Goal: Task Accomplishment & Management: Use online tool/utility

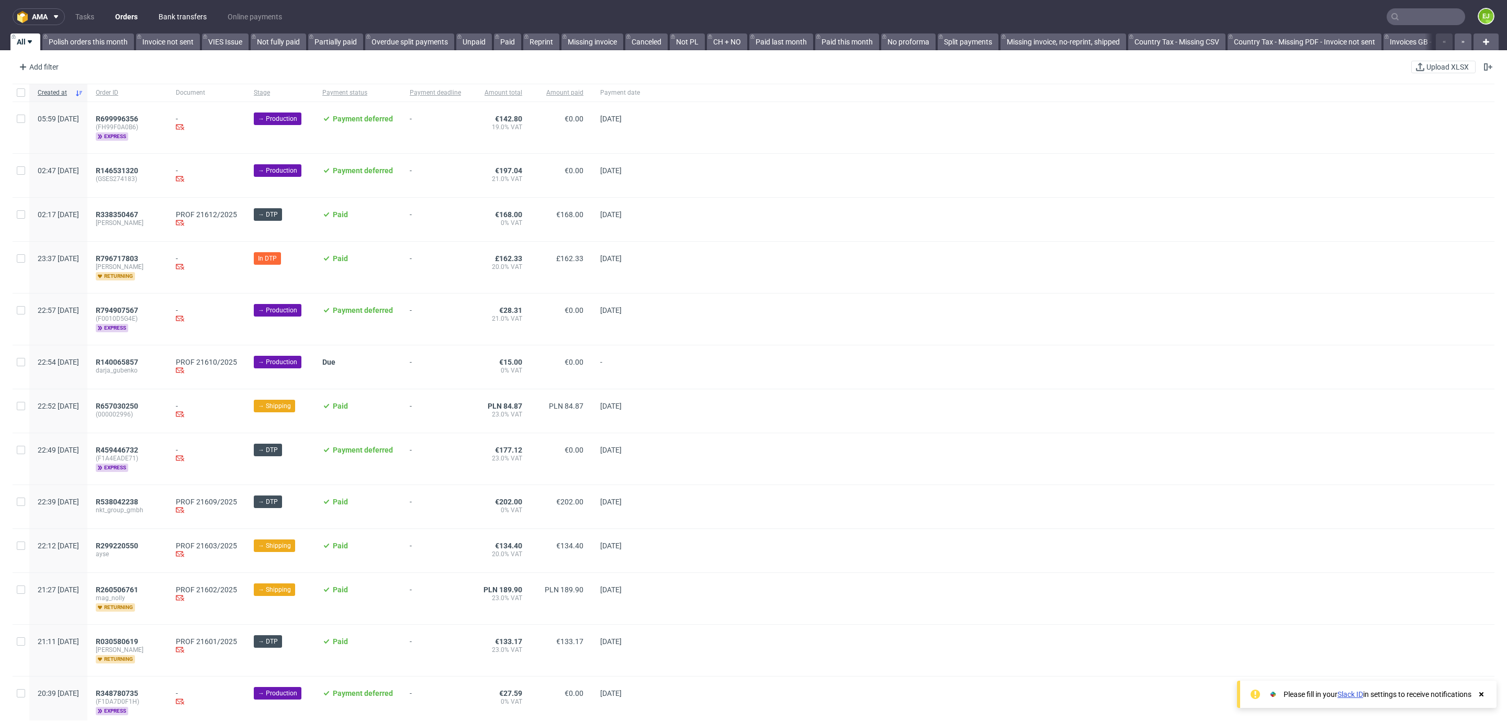
click at [157, 17] on link "Bank transfers" at bounding box center [182, 16] width 61 height 17
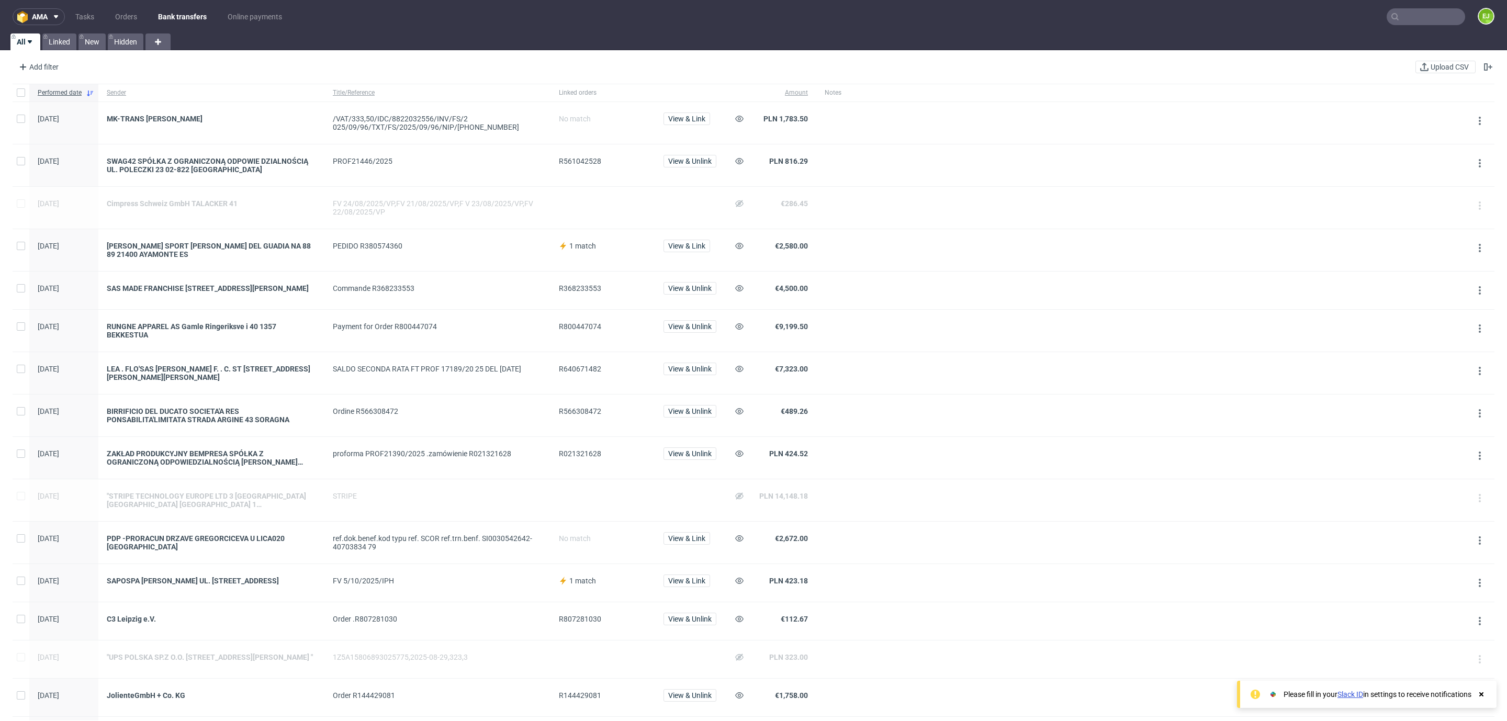
click at [570, 160] on span "R561042528" at bounding box center [580, 161] width 42 height 8
copy span "R561042528"
click at [146, 623] on div "C3 Leipzig e.V." at bounding box center [211, 619] width 209 height 8
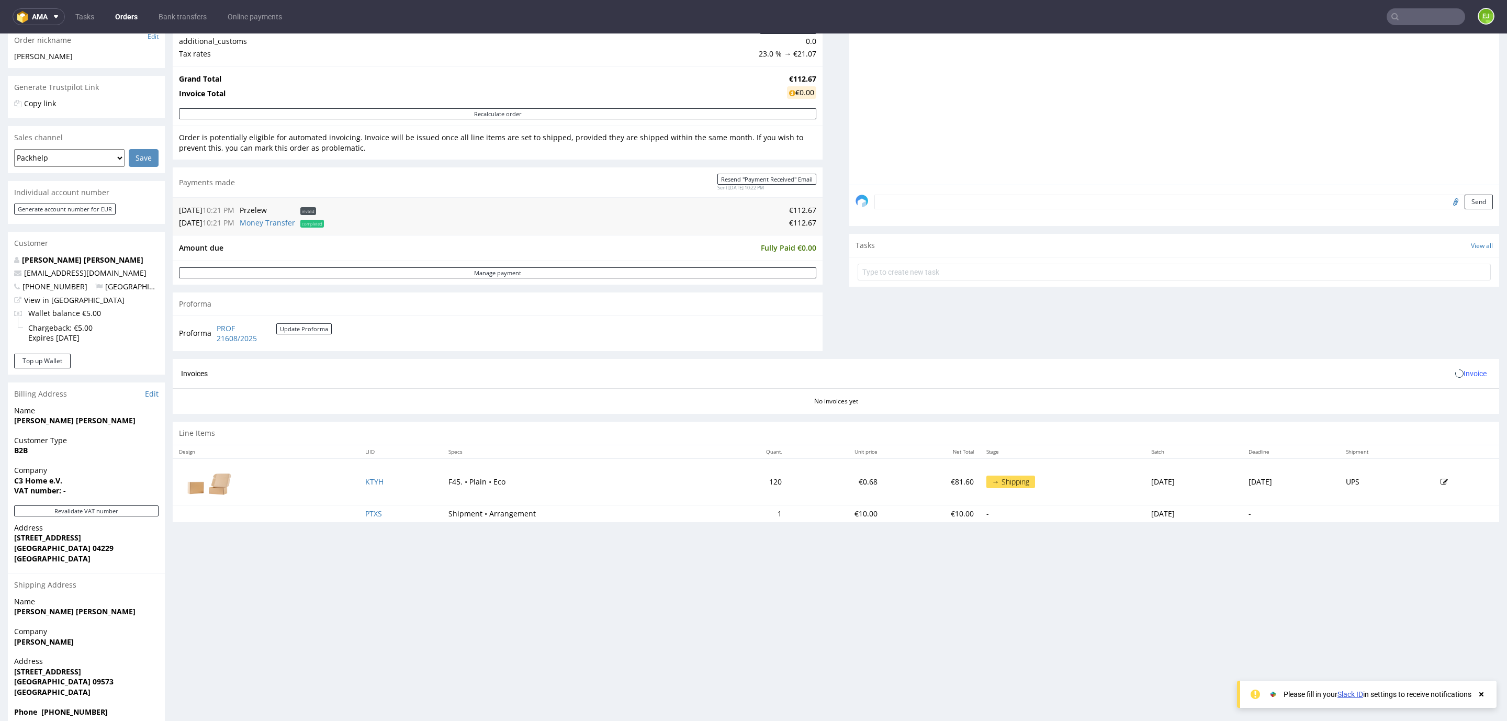
scroll to position [193, 0]
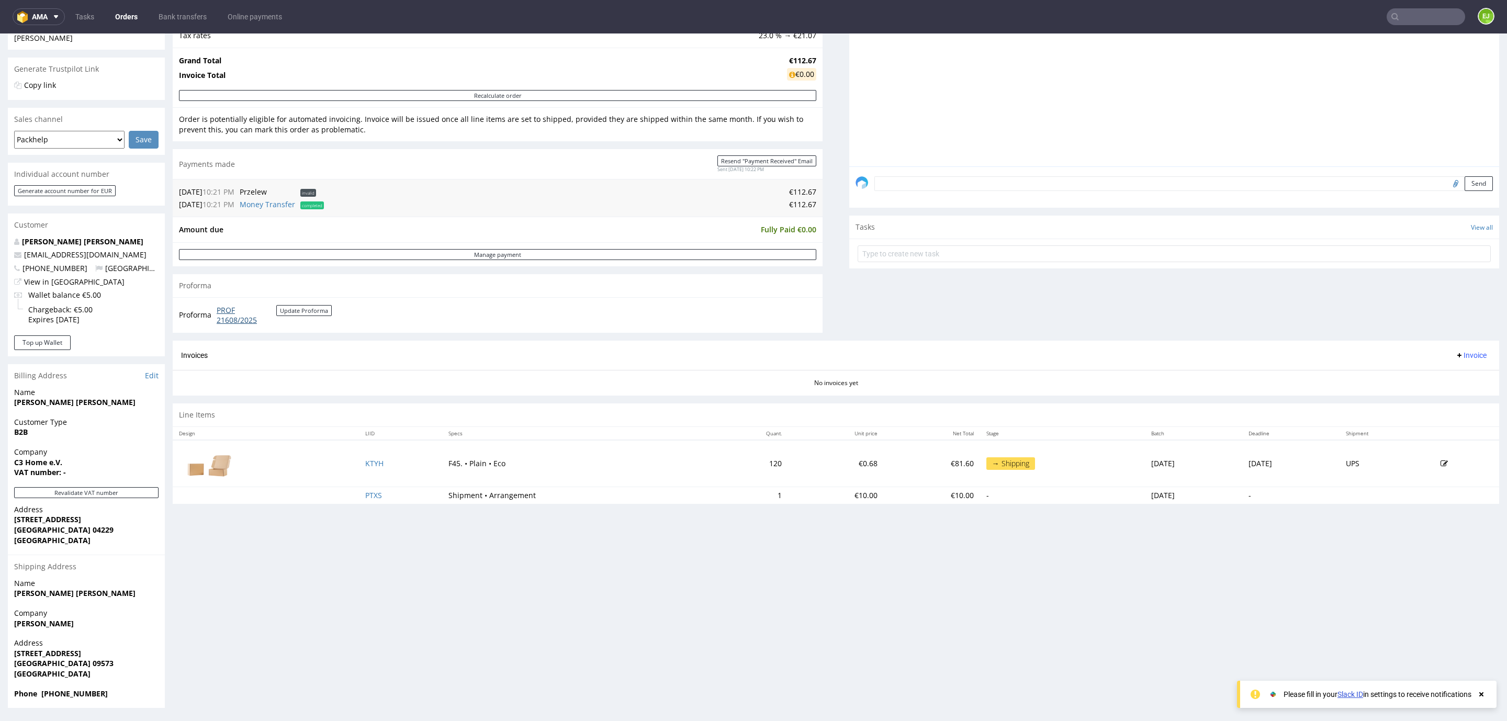
click at [243, 320] on link "PROF 21608/2025" at bounding box center [247, 315] width 60 height 20
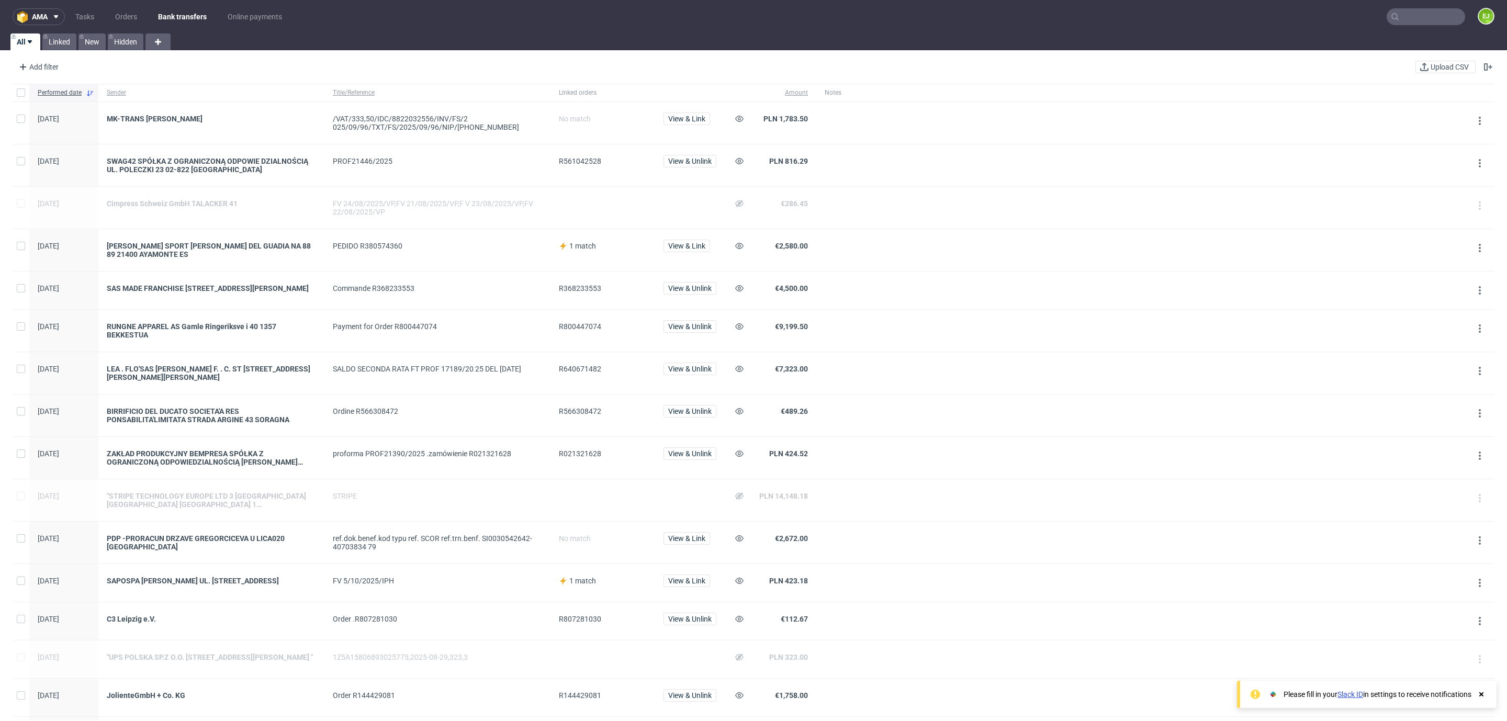
scroll to position [385, 0]
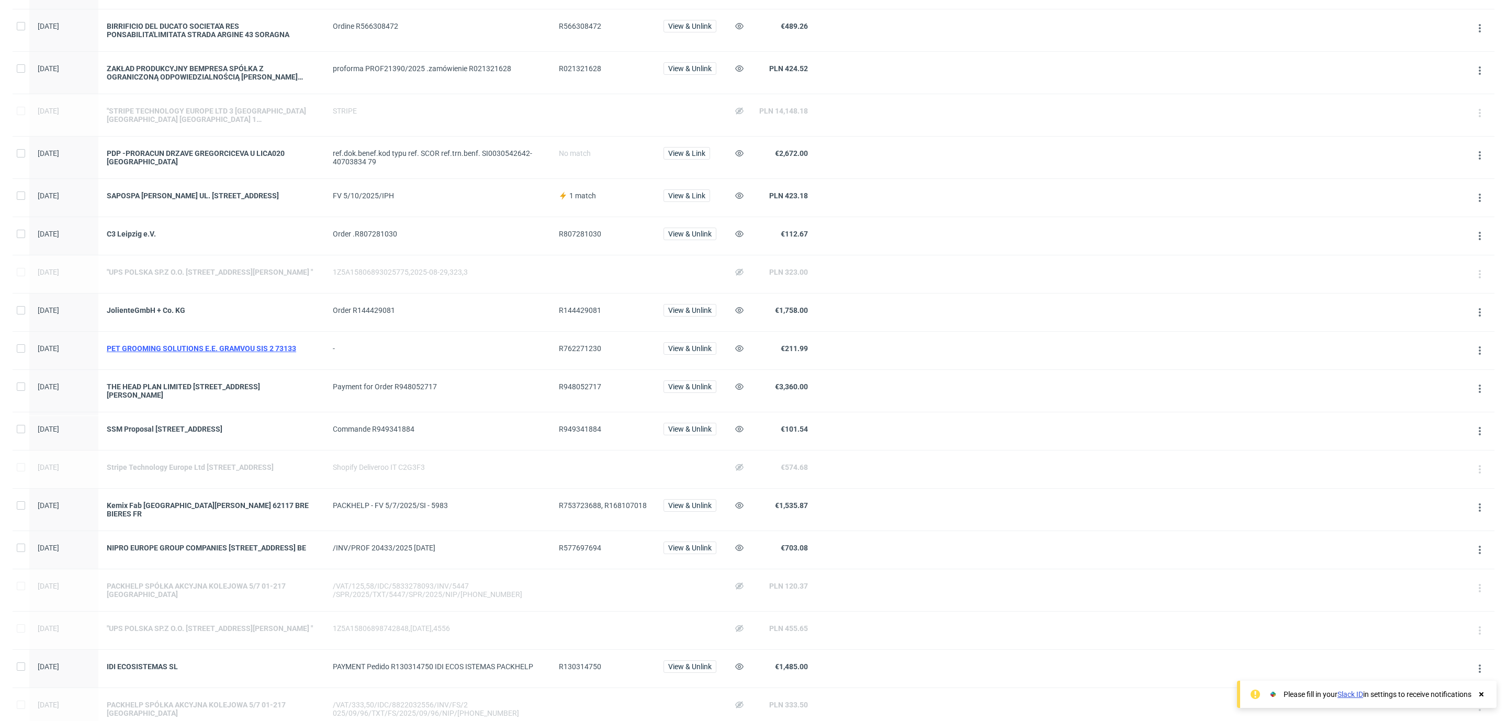
click at [209, 353] on div "PET GROOMING SOLUTIONS E.E. GRAMVOU SIS 2 73133" at bounding box center [211, 348] width 209 height 8
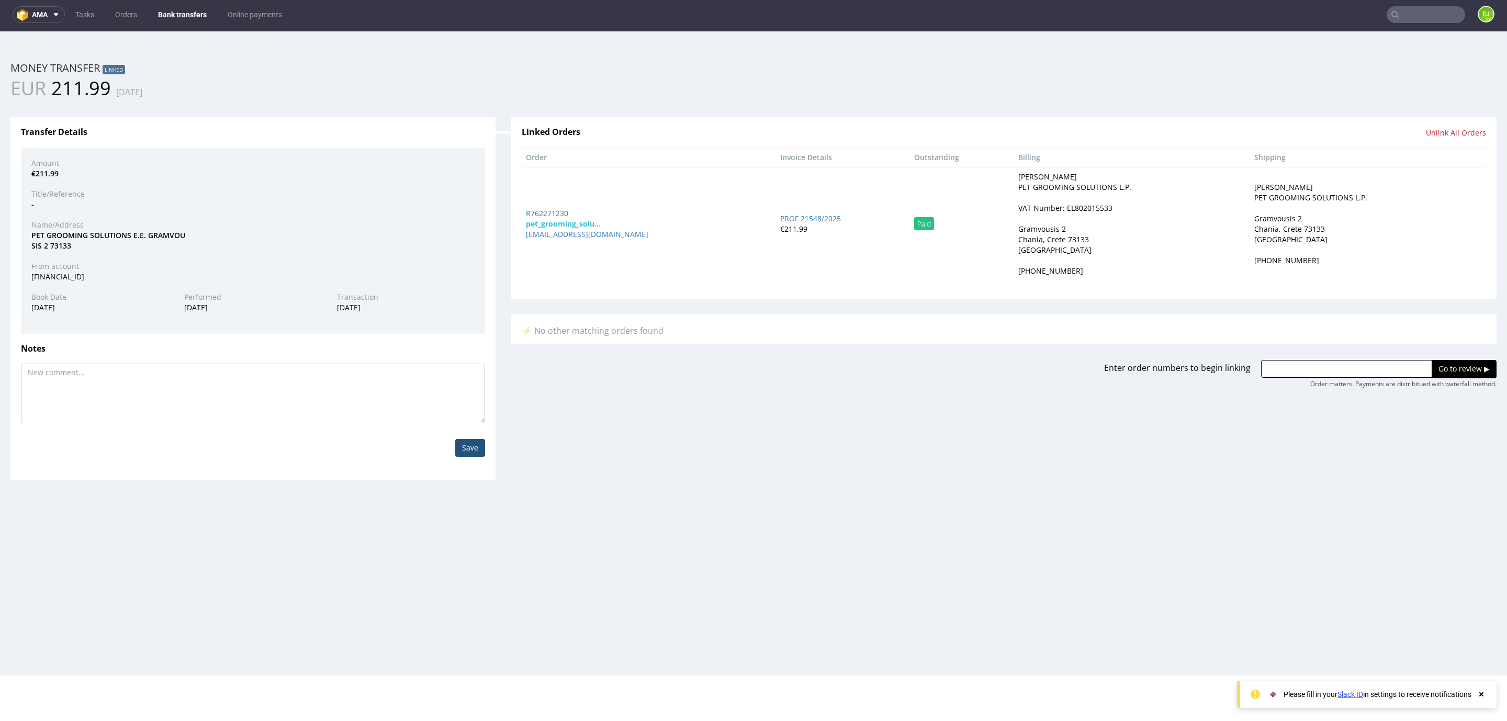
click at [1039, 207] on div "VAT Number: EL802015533" at bounding box center [1065, 208] width 94 height 10
copy div "EL802015533"
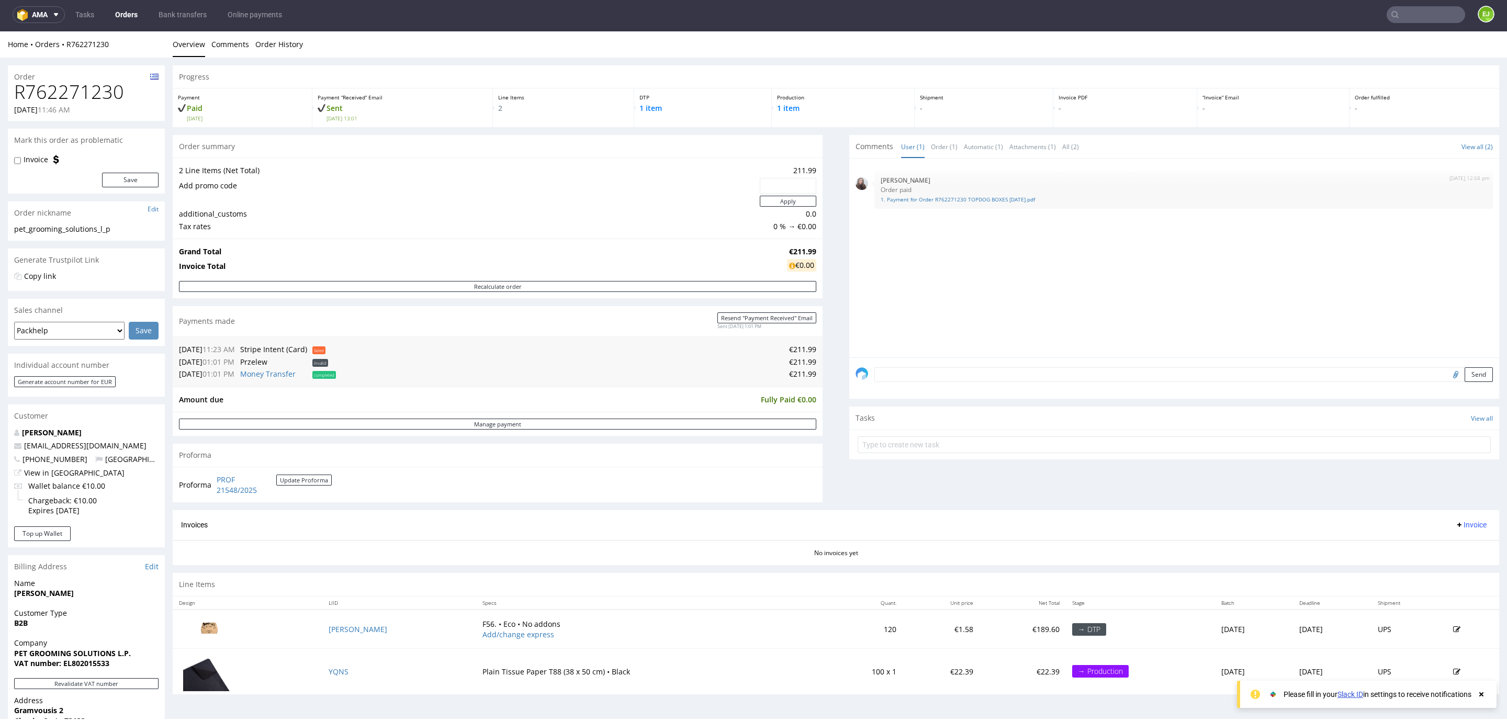
scroll to position [193, 0]
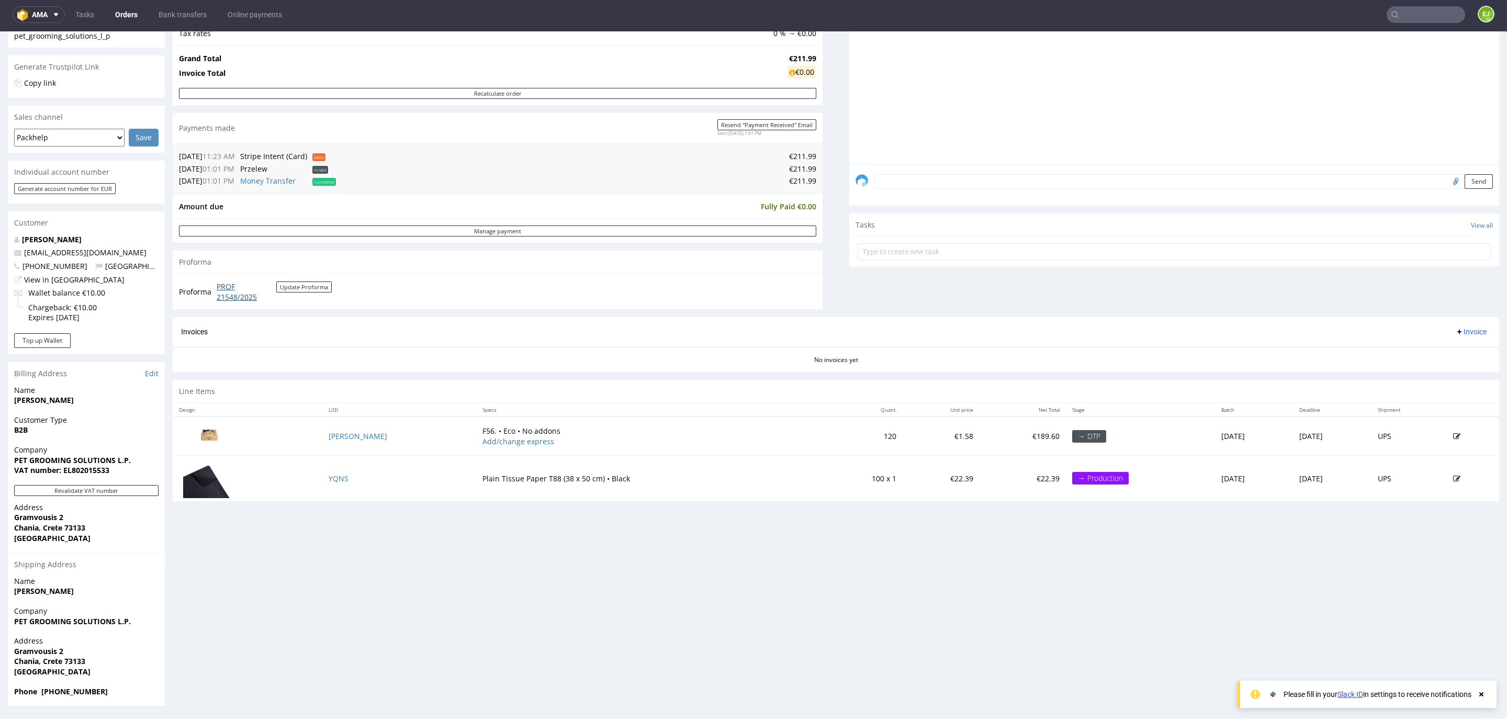
click at [234, 293] on link "PROF 21548/2025" at bounding box center [247, 291] width 60 height 20
click at [187, 6] on link "Bank transfers" at bounding box center [182, 14] width 61 height 17
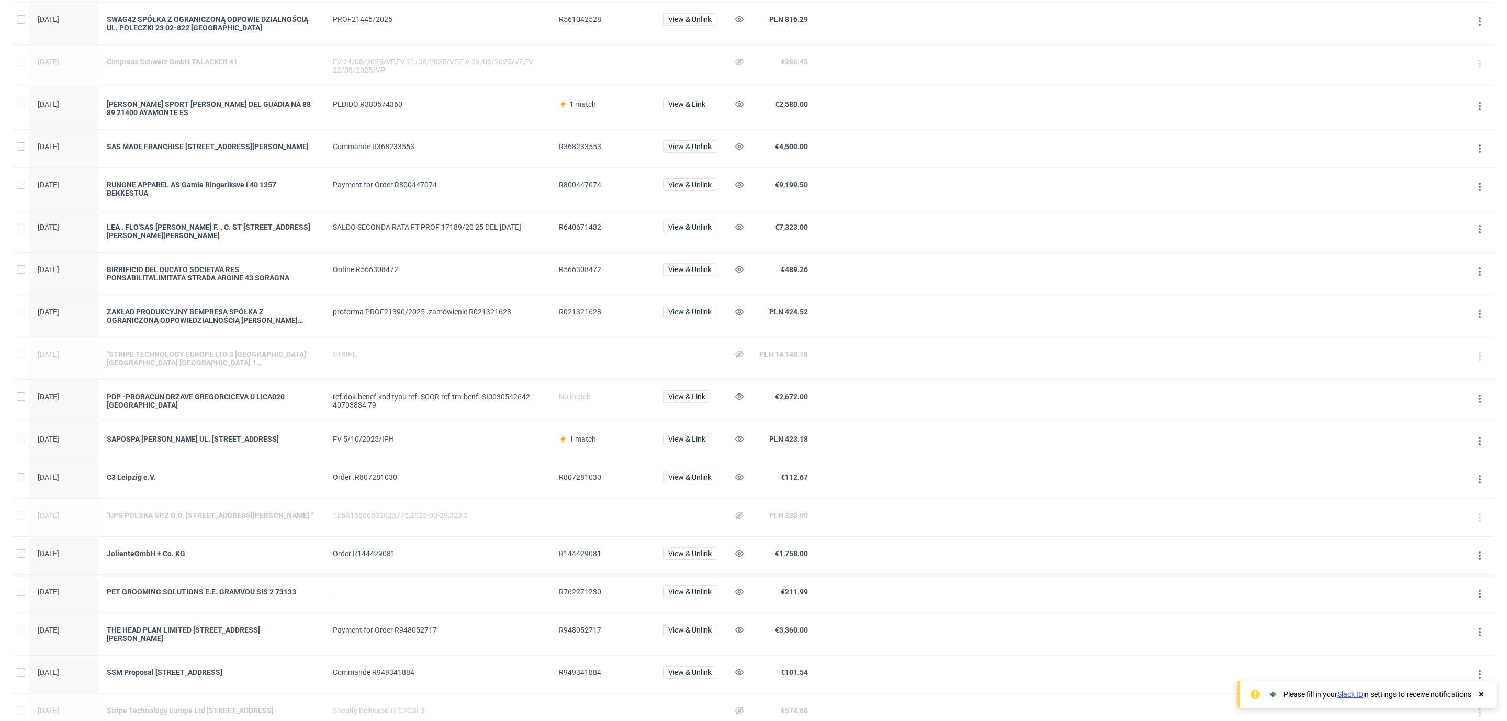
scroll to position [148, 0]
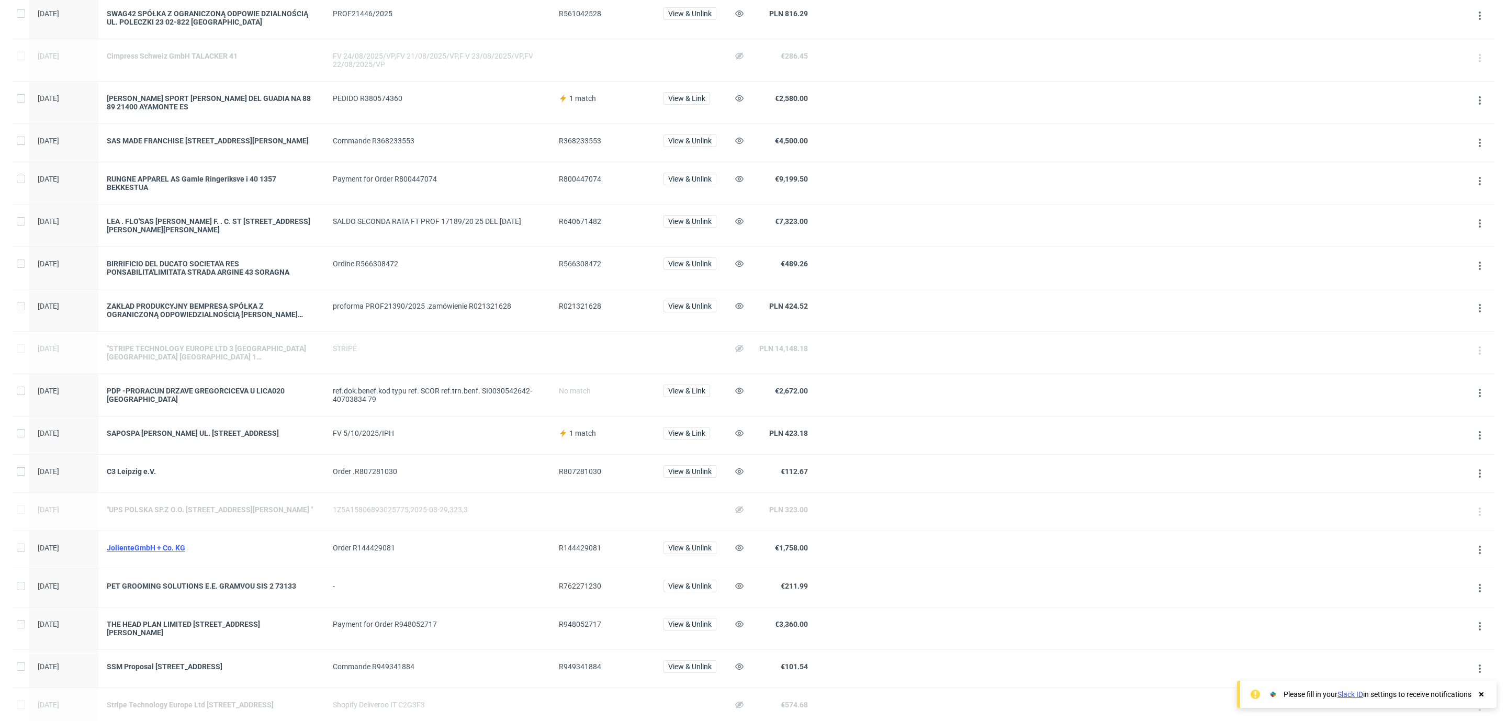
click at [169, 552] on div "JolienteGmbH + Co. KG" at bounding box center [211, 548] width 209 height 8
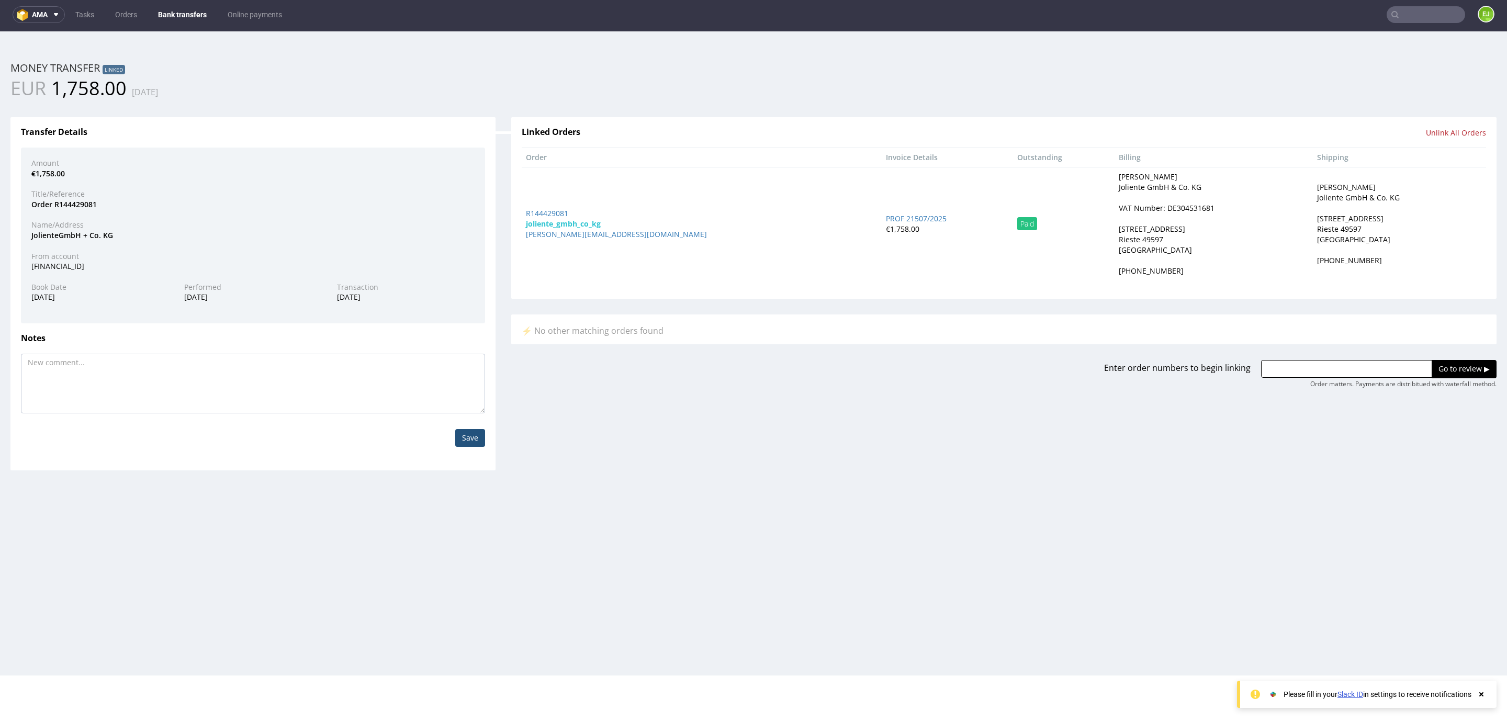
click at [1118, 210] on div "VAT Number: DE304531681" at bounding box center [1166, 208] width 96 height 10
copy div "DE304531681"
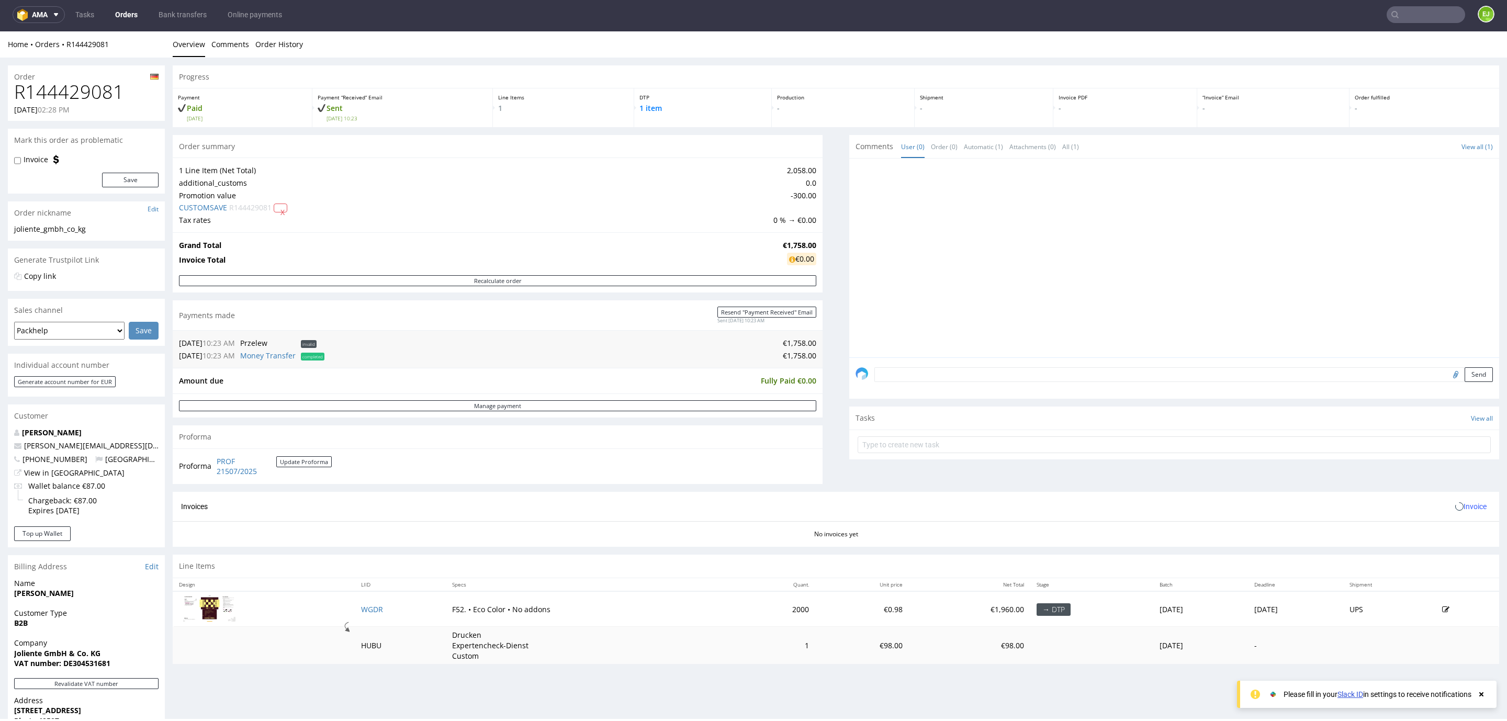
scroll to position [193, 0]
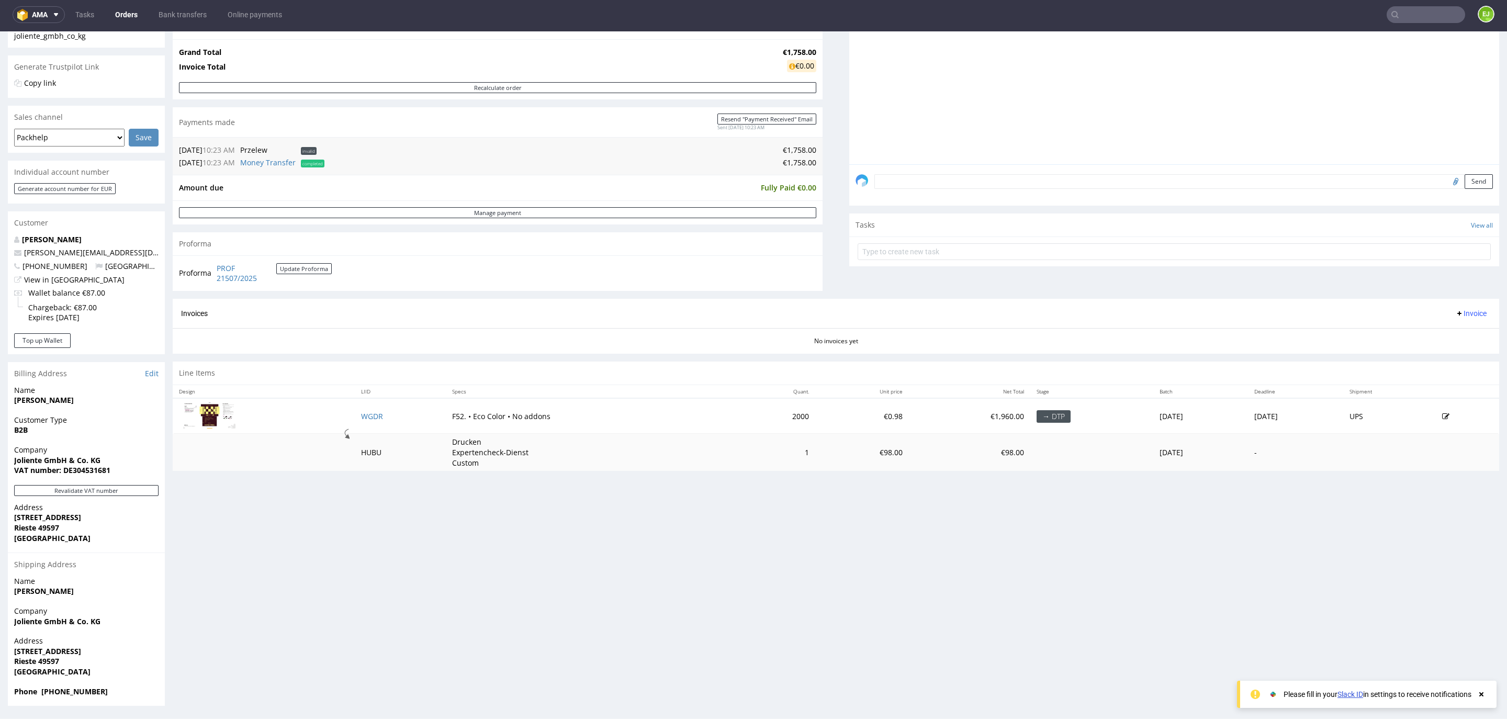
click at [41, 461] on strong "Joliente GmbH & Co. KG" at bounding box center [57, 460] width 86 height 10
copy strong "Joliente GmbH & Co. KG"
click at [40, 521] on strong "[STREET_ADDRESS]" at bounding box center [47, 517] width 67 height 10
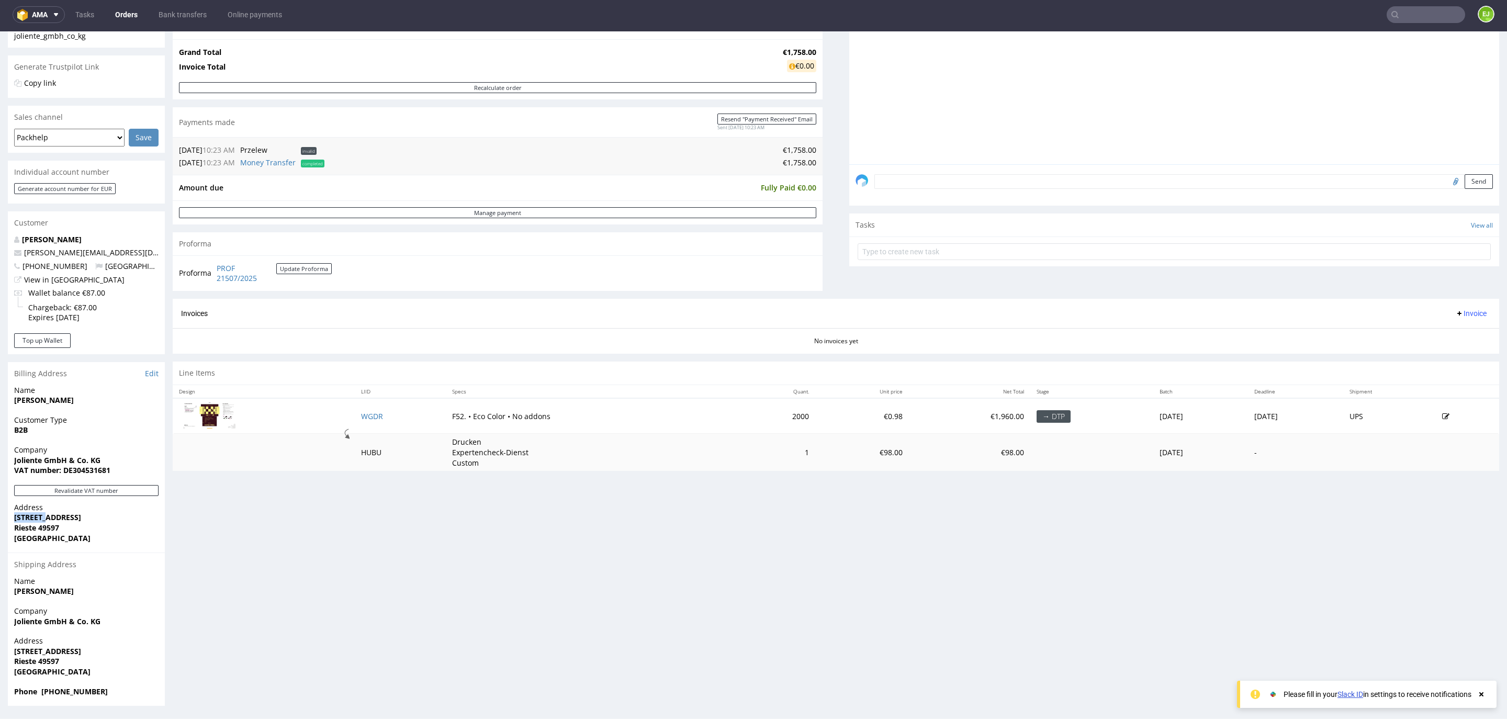
click at [40, 521] on strong "[STREET_ADDRESS]" at bounding box center [47, 517] width 67 height 10
copy strong "[STREET_ADDRESS]"
click at [49, 530] on strong "Rieste 49597" at bounding box center [36, 528] width 45 height 10
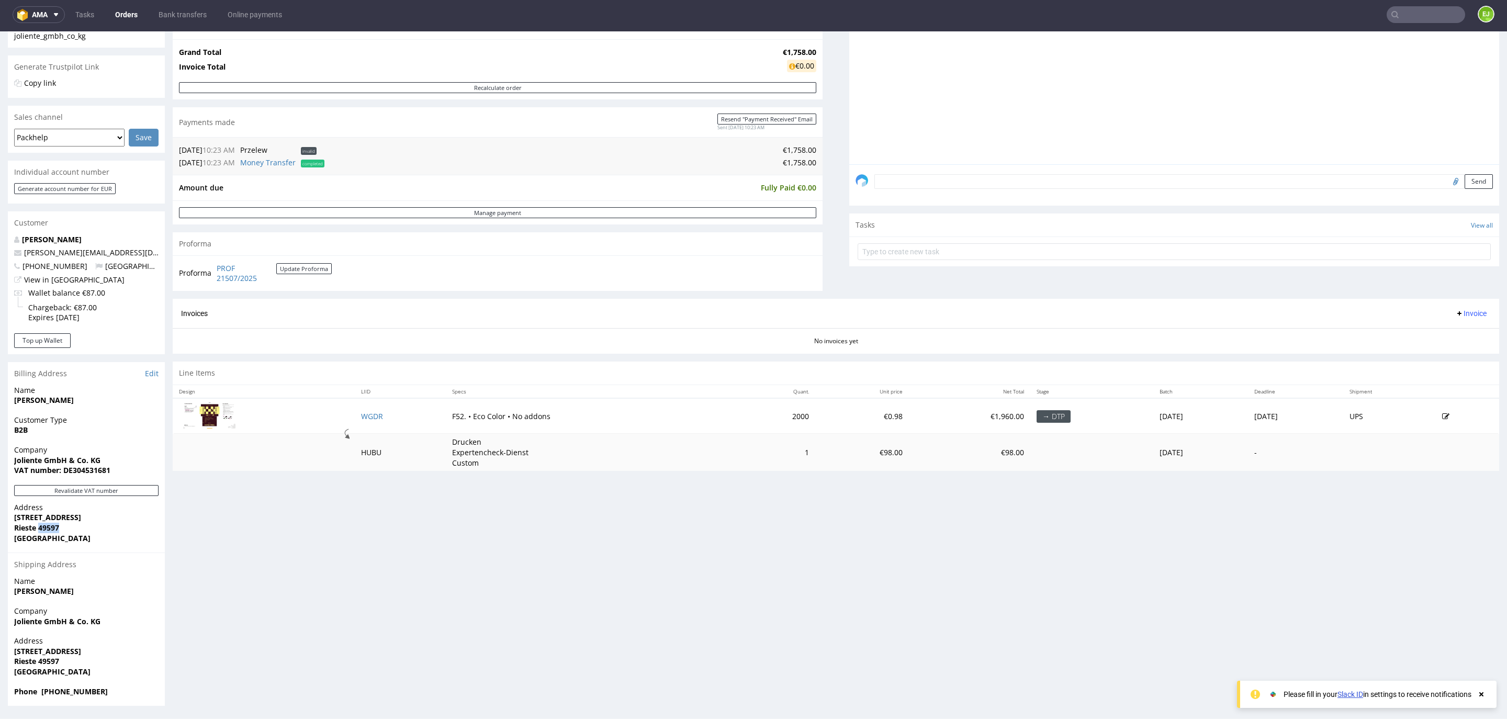
copy strong "49597"
click at [22, 535] on strong "[GEOGRAPHIC_DATA]" at bounding box center [52, 538] width 76 height 10
click at [19, 527] on strong "Rieste 49597" at bounding box center [36, 528] width 45 height 10
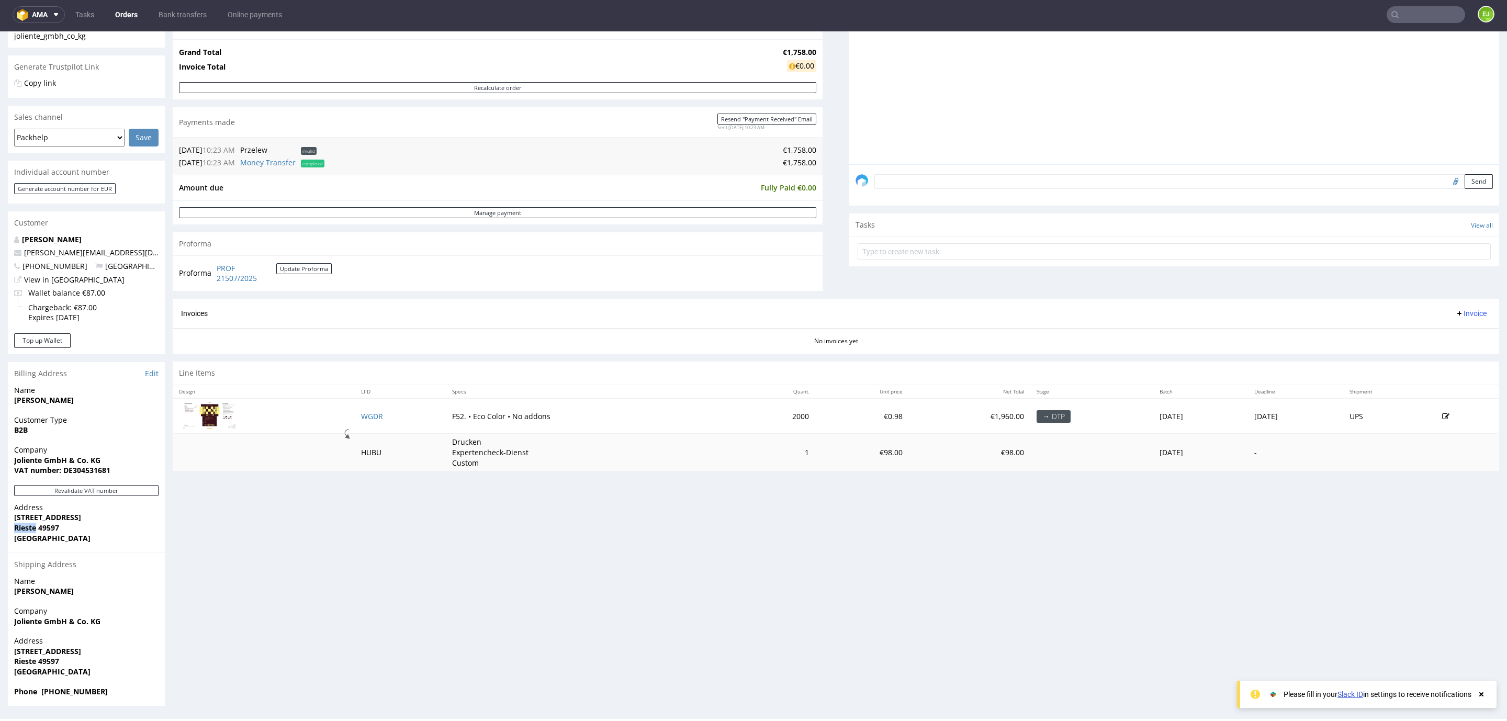
click at [19, 527] on strong "Rieste 49597" at bounding box center [36, 528] width 45 height 10
copy strong "Rieste"
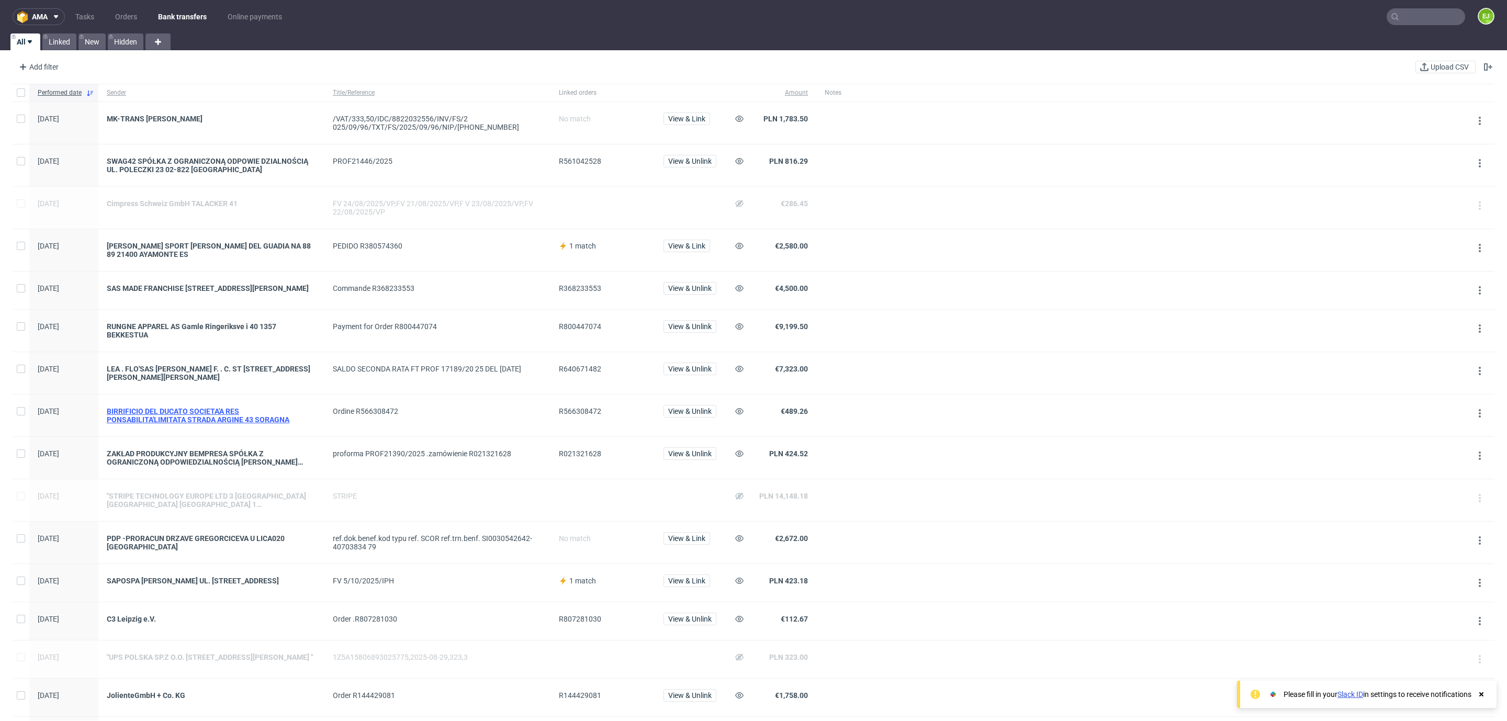
click at [152, 424] on div "BIRRIFICIO DEL DUCATO SOCIETA'A RES PONSABILITA'LIMITATA STRADA ARGINE 43 SORAG…" at bounding box center [211, 415] width 209 height 17
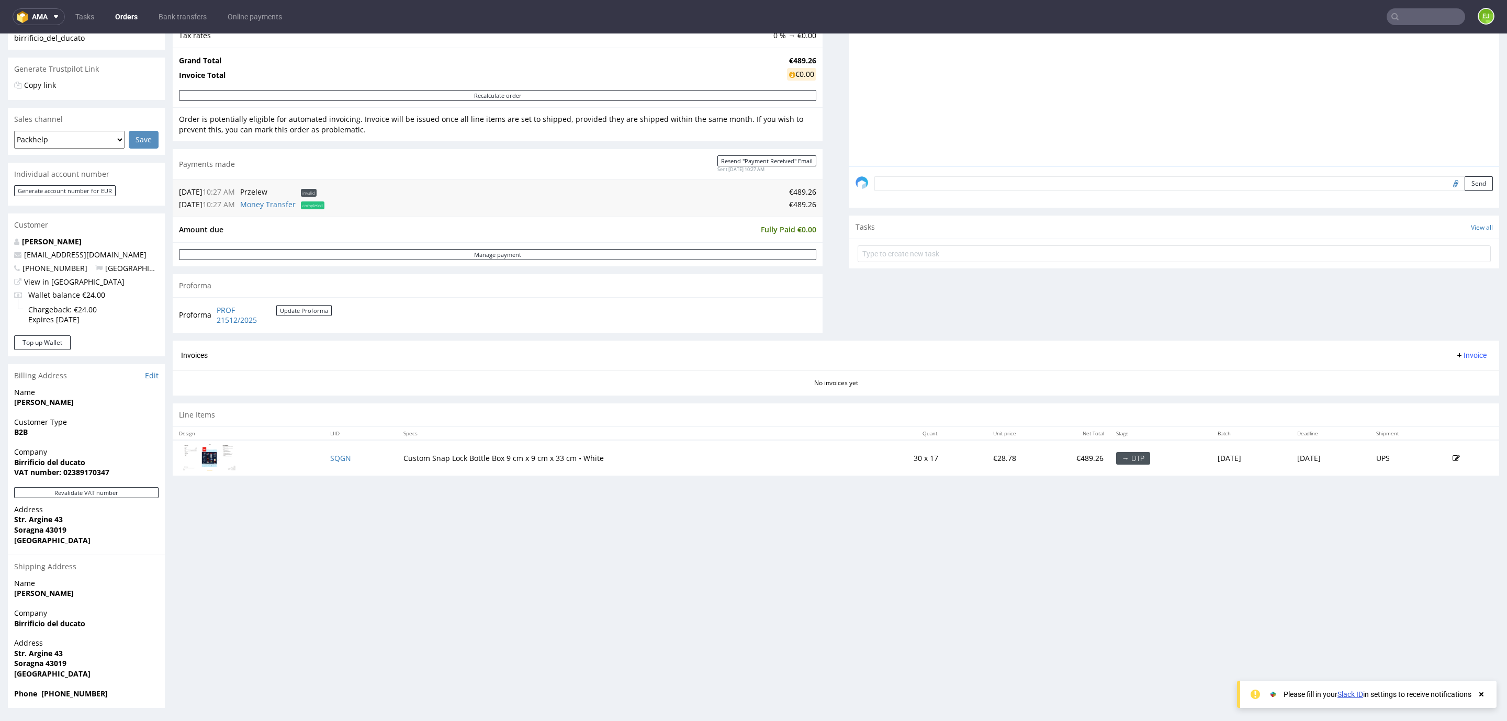
scroll to position [2, 0]
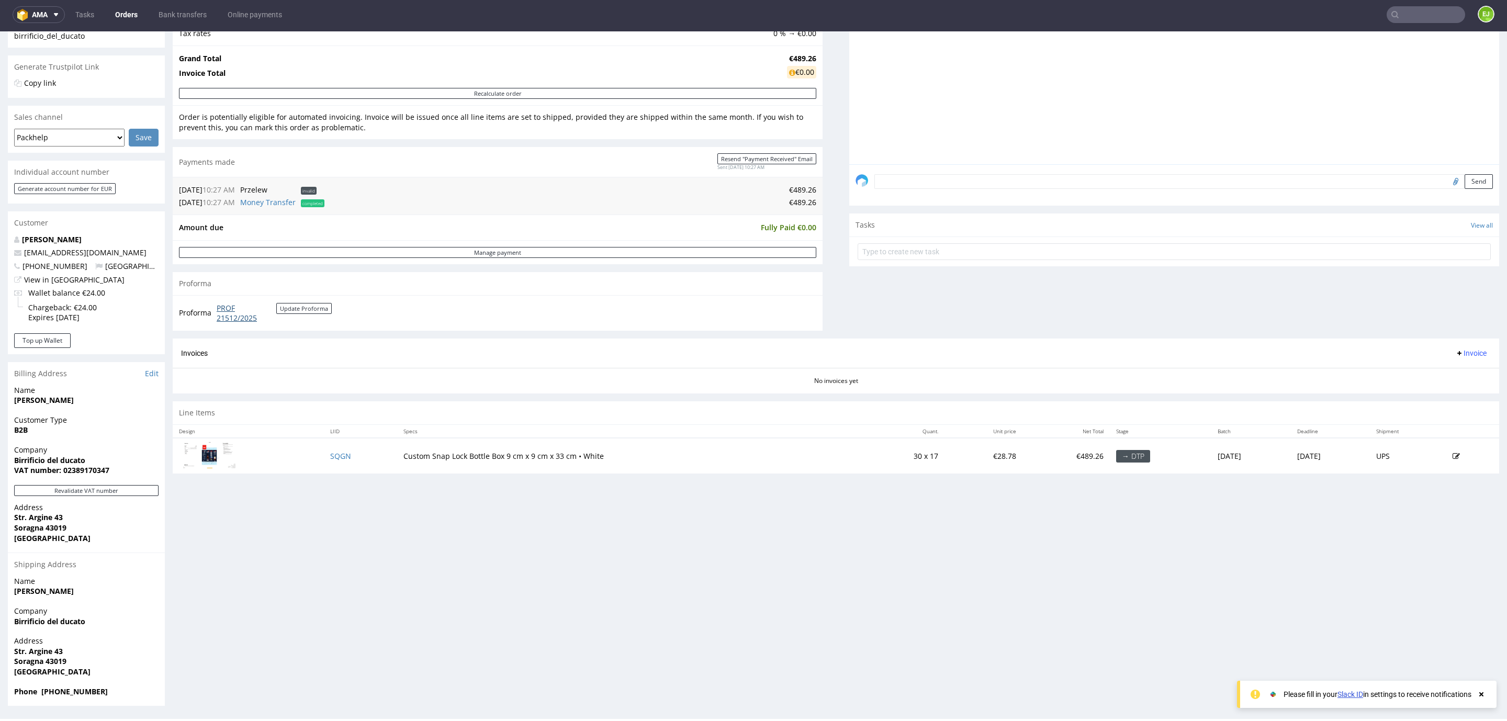
click at [247, 323] on link "PROF 21512/2025" at bounding box center [247, 313] width 60 height 20
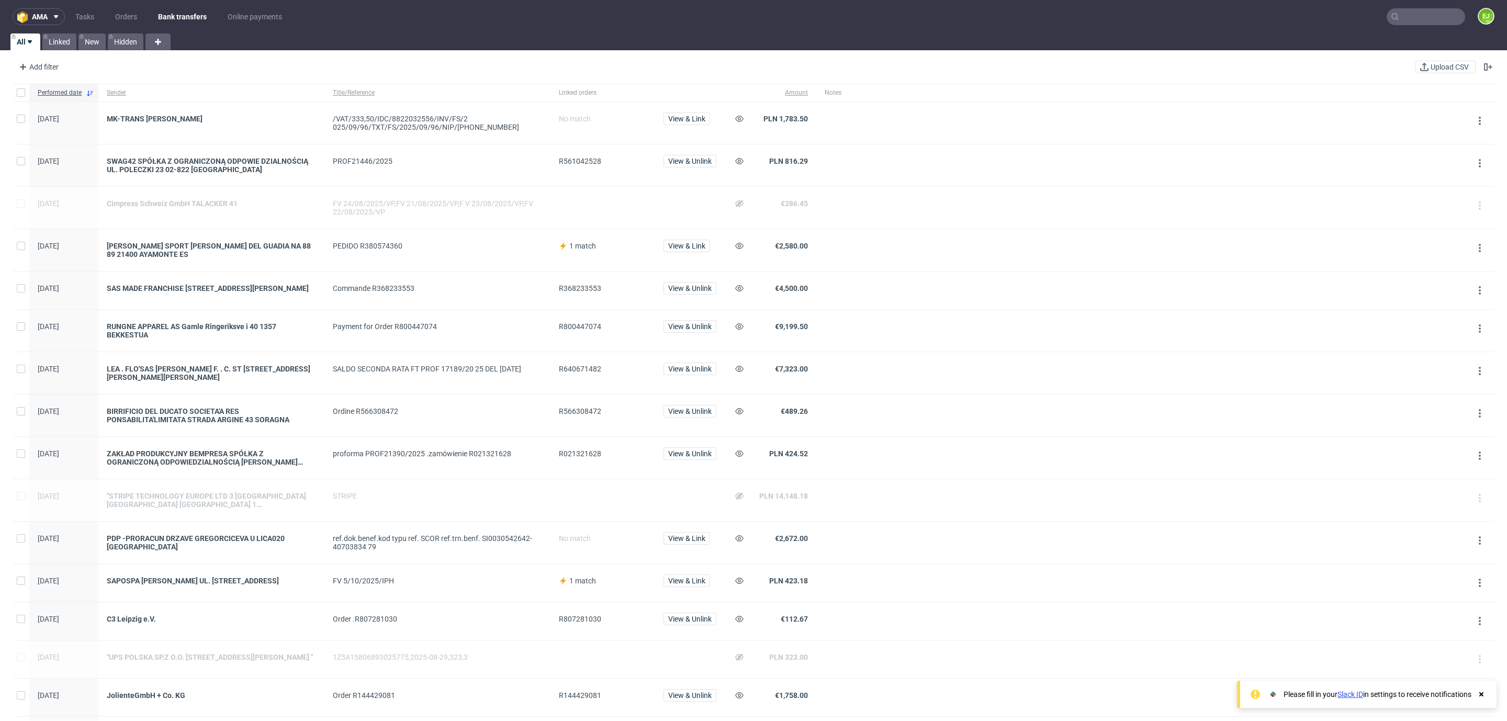
scroll to position [652, 0]
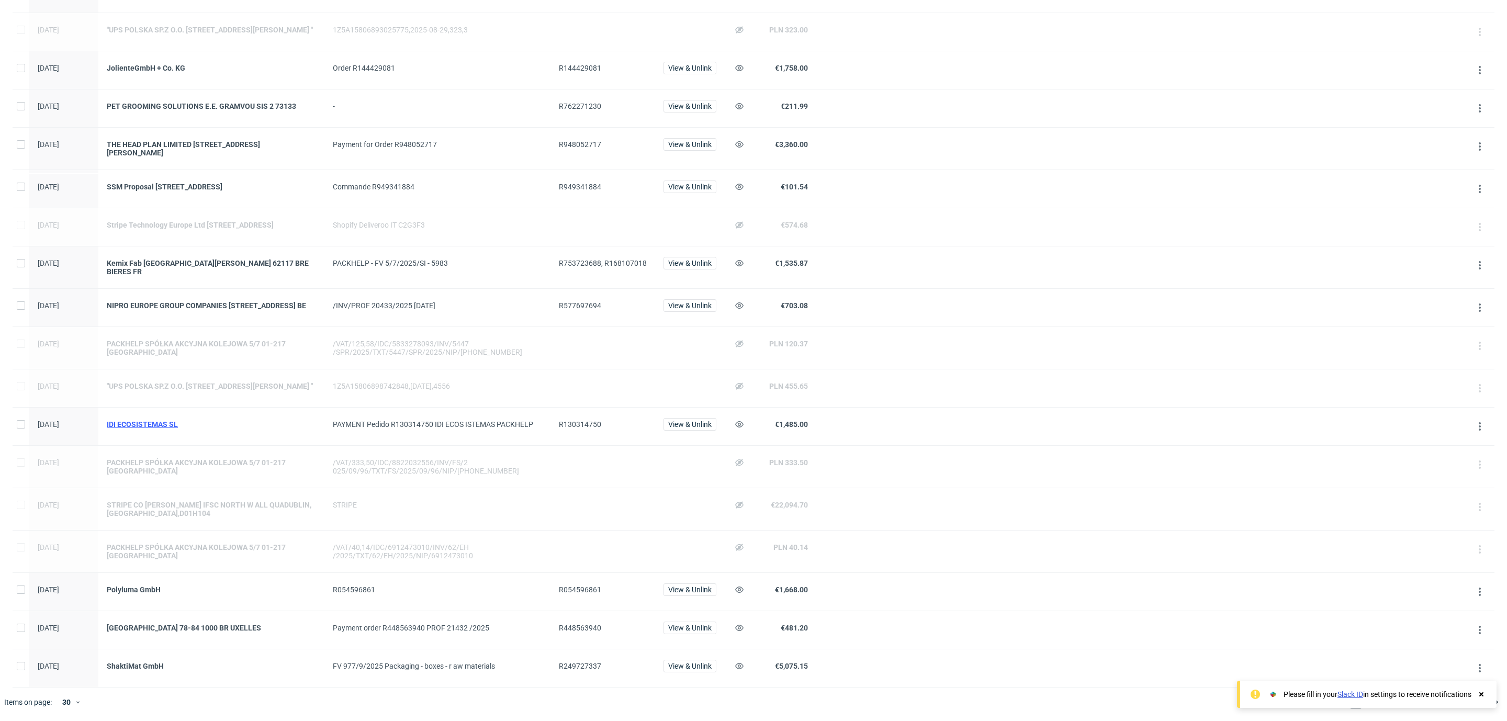
click at [146, 423] on div "IDI ECOSISTEMAS SL" at bounding box center [211, 424] width 209 height 8
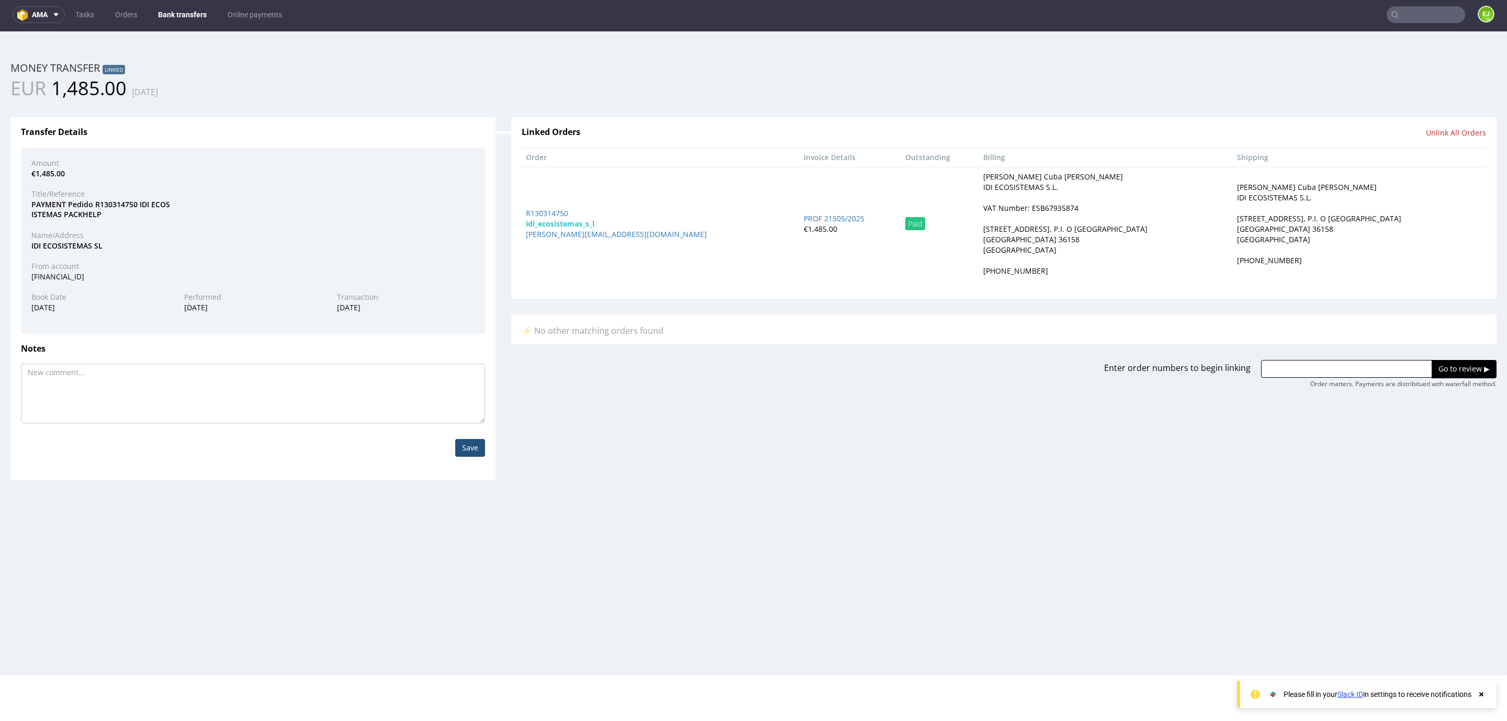
click at [985, 210] on div "VAT Number: ESB67935874" at bounding box center [1030, 208] width 95 height 10
copy div "ESB67935874"
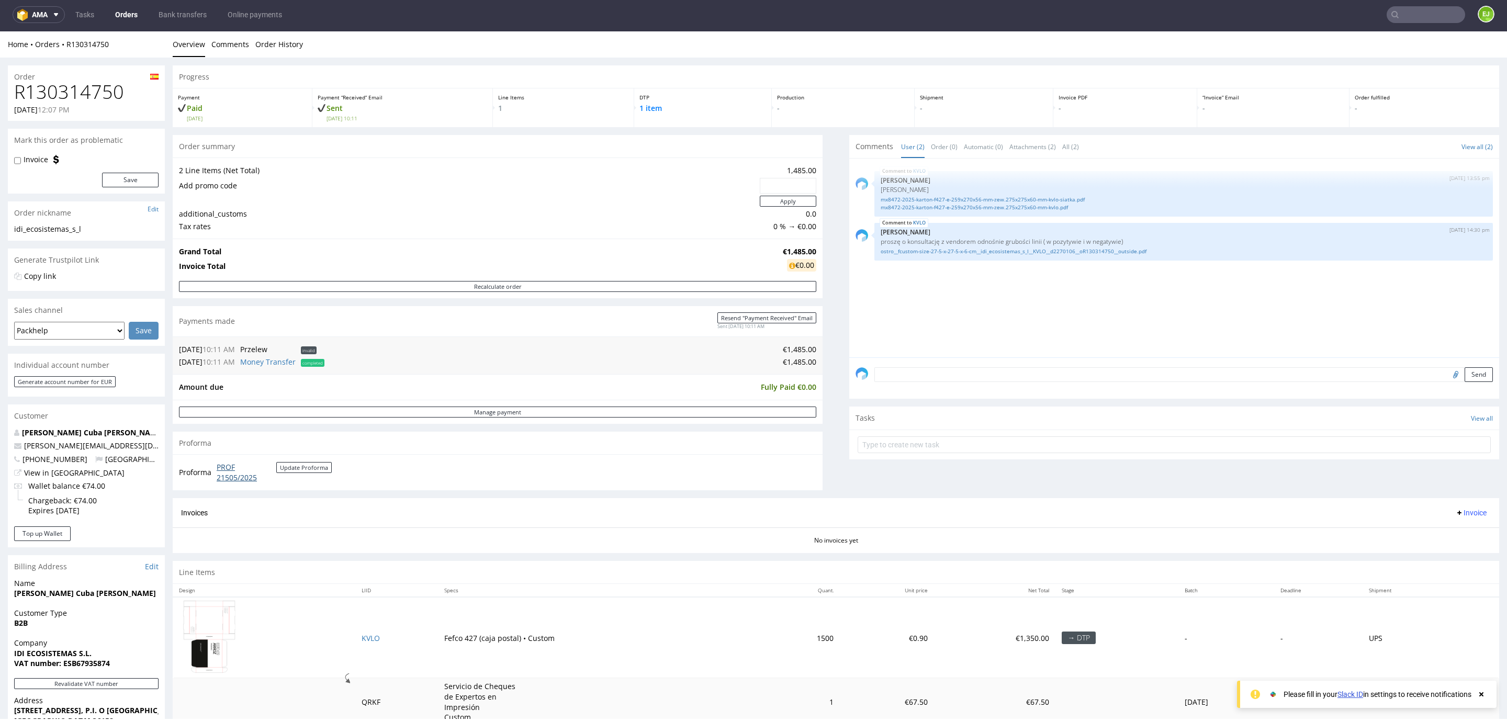
click at [250, 480] on link "PROF 21505/2025" at bounding box center [247, 472] width 60 height 20
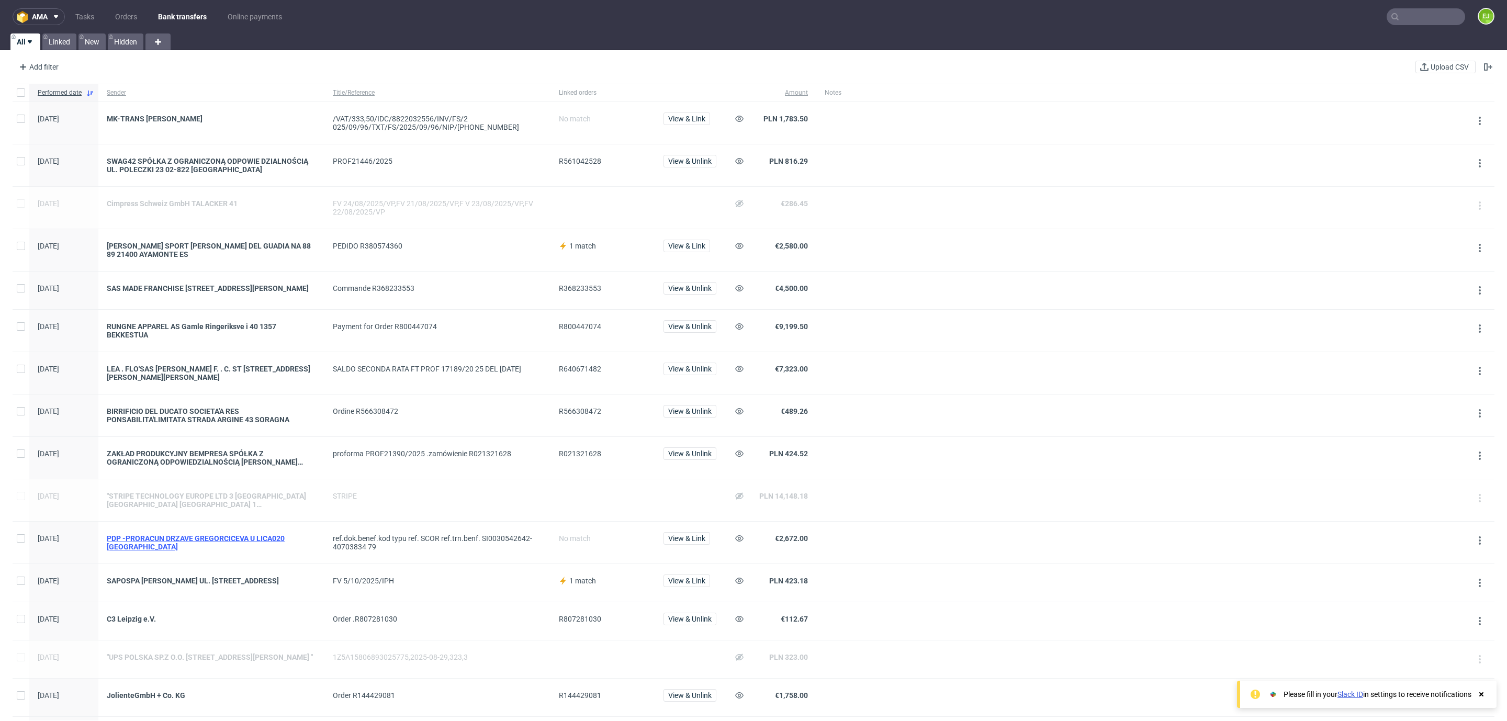
click at [221, 537] on div "PDP -PRORACUN DRZAVE GREGORCICEVA U LICA020 [GEOGRAPHIC_DATA]" at bounding box center [211, 542] width 209 height 17
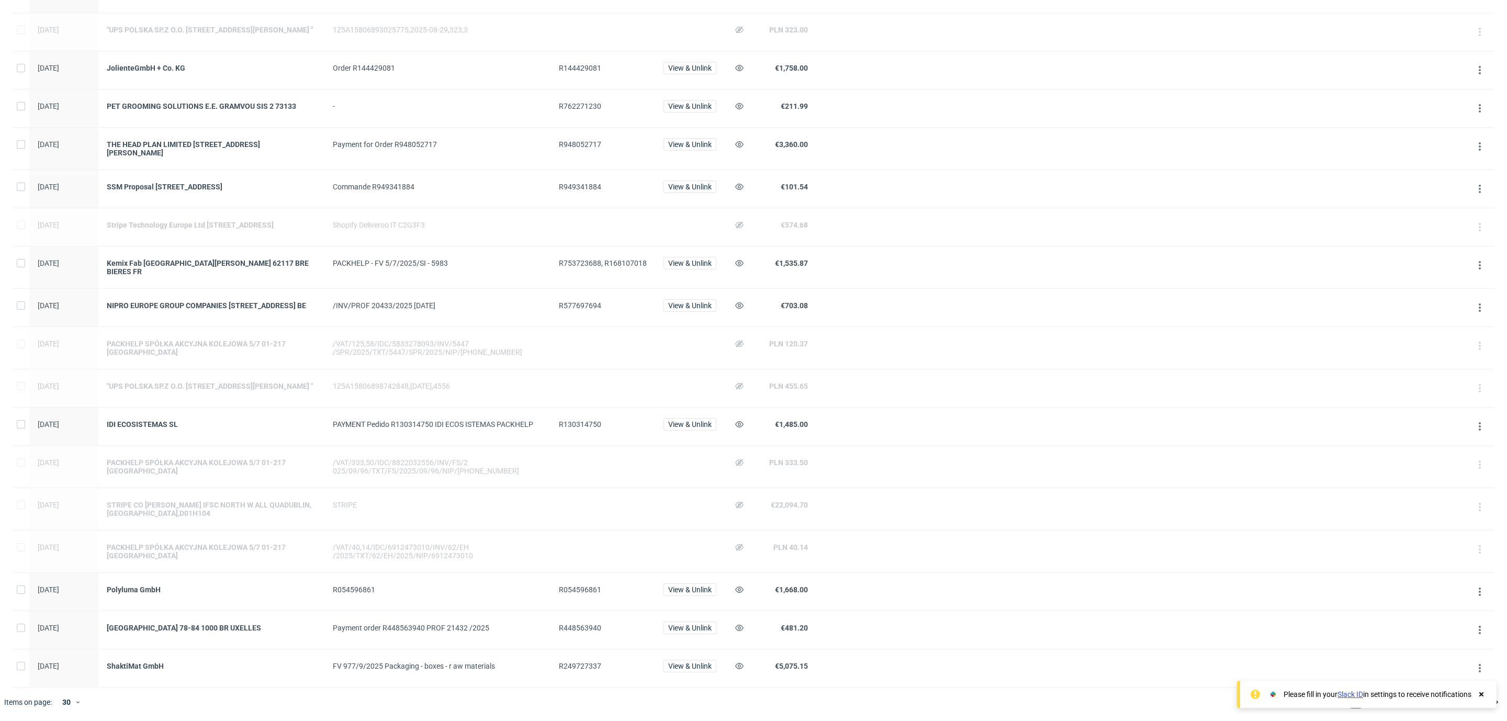
click at [567, 663] on span "R249727337" at bounding box center [580, 666] width 42 height 8
copy span "R249727337"
click at [581, 259] on span "R753723688, R168107018" at bounding box center [603, 263] width 88 height 8
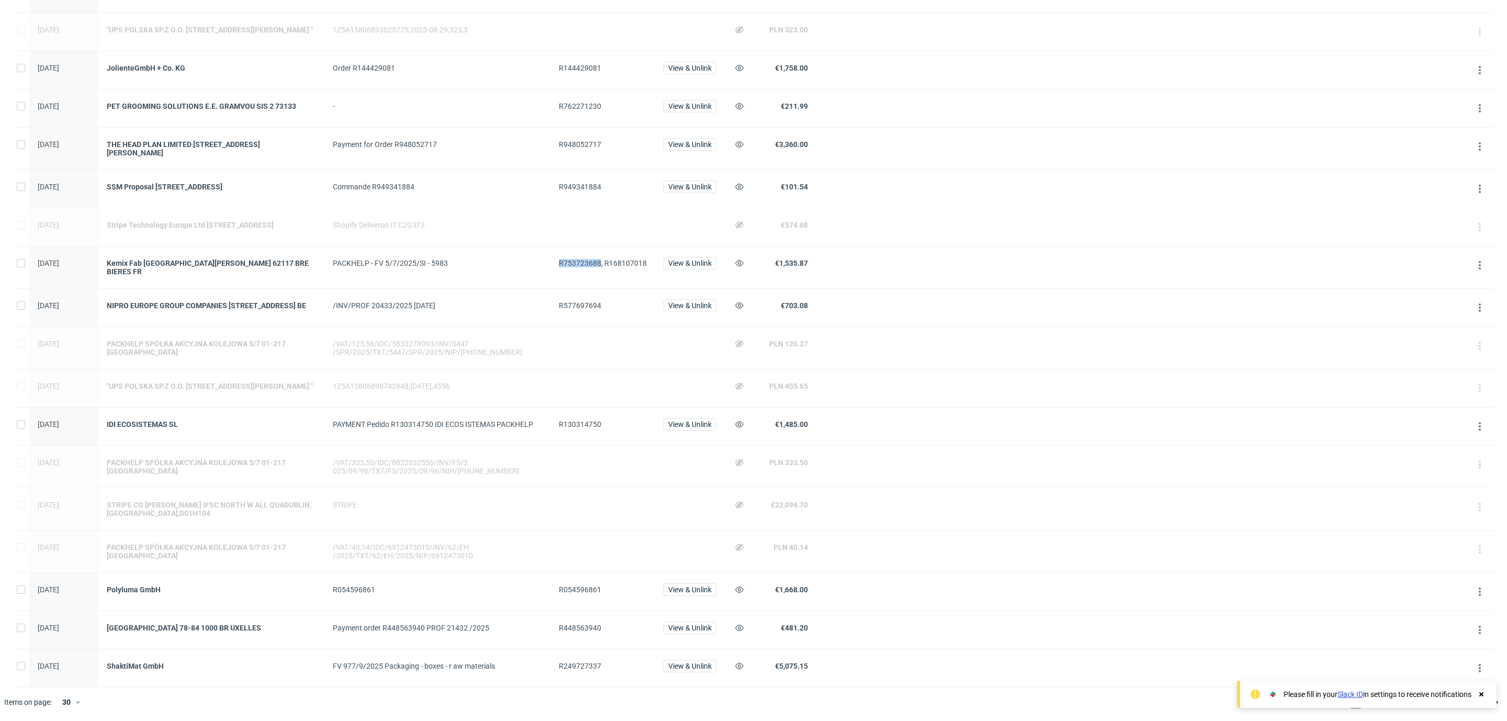
click at [581, 259] on span "R753723688, R168107018" at bounding box center [603, 263] width 88 height 8
copy span "R753723688, R168107018"
click at [573, 102] on span "R762271230" at bounding box center [580, 106] width 42 height 8
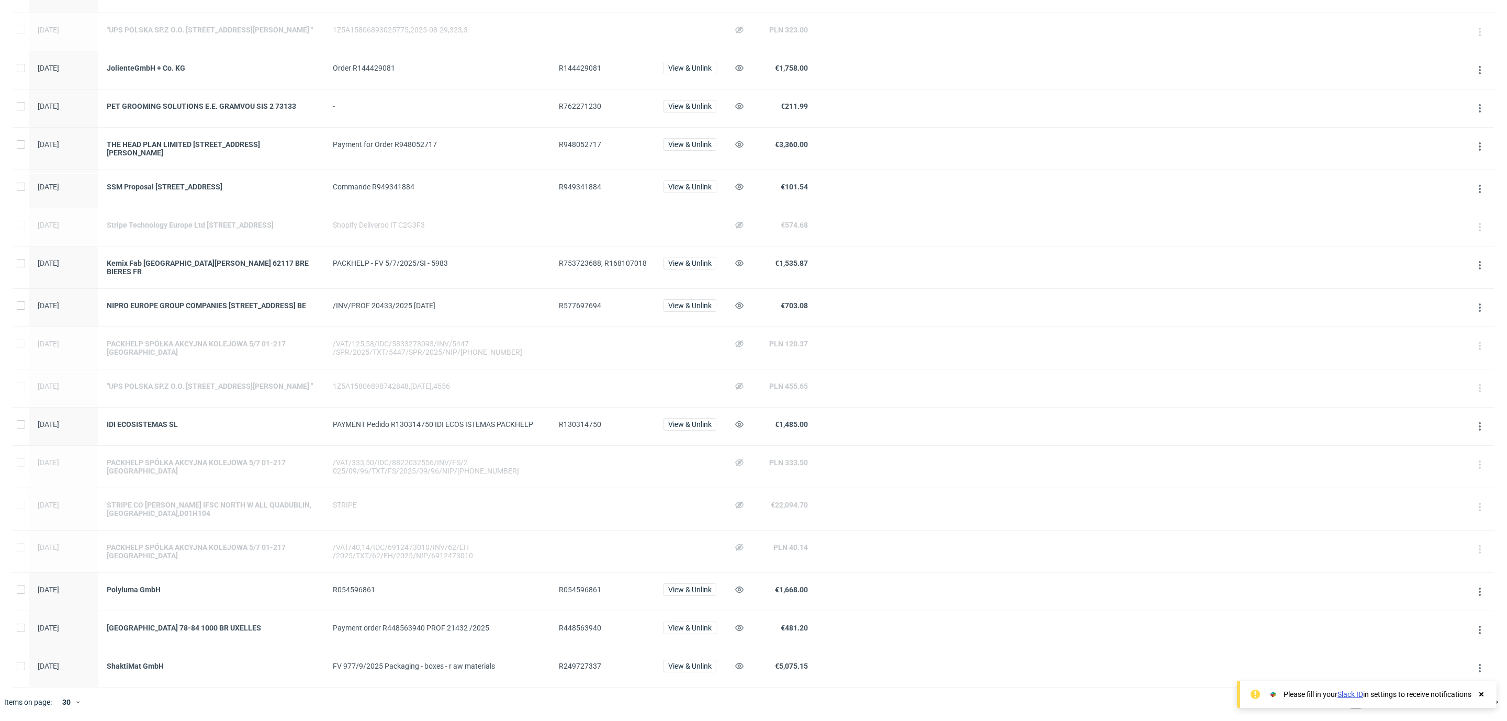
scroll to position [9, 0]
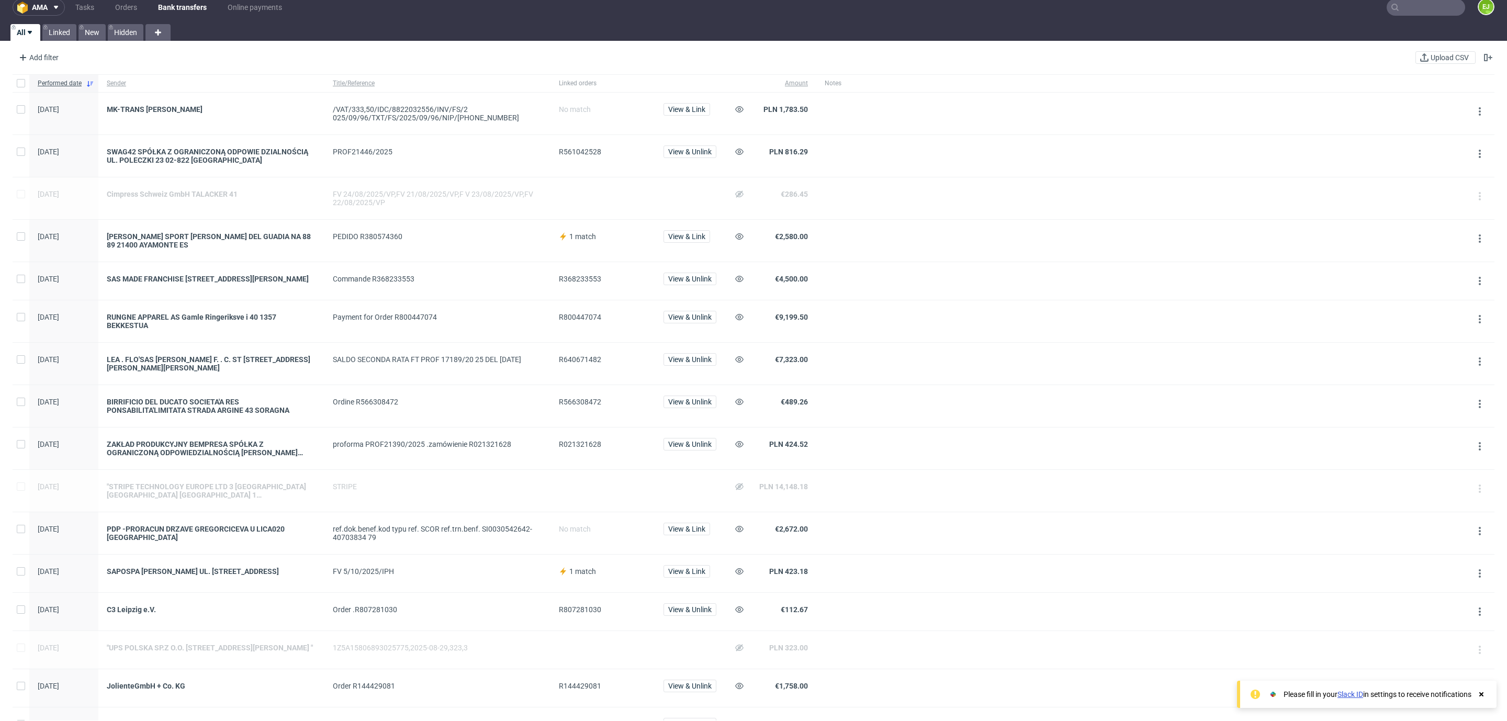
click at [573, 361] on span "R640671482" at bounding box center [580, 359] width 42 height 8
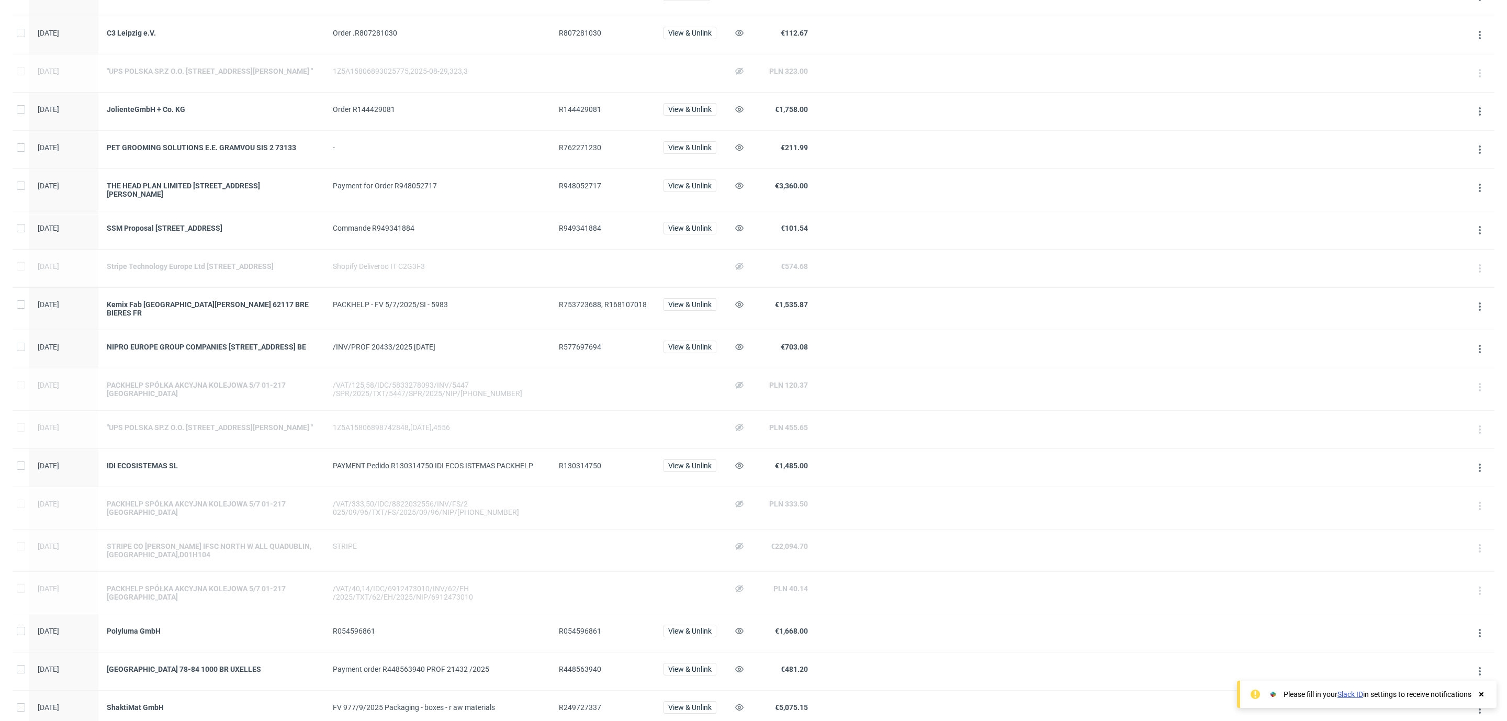
click at [581, 351] on span "R577697694" at bounding box center [580, 347] width 42 height 8
